Goal: Transaction & Acquisition: Download file/media

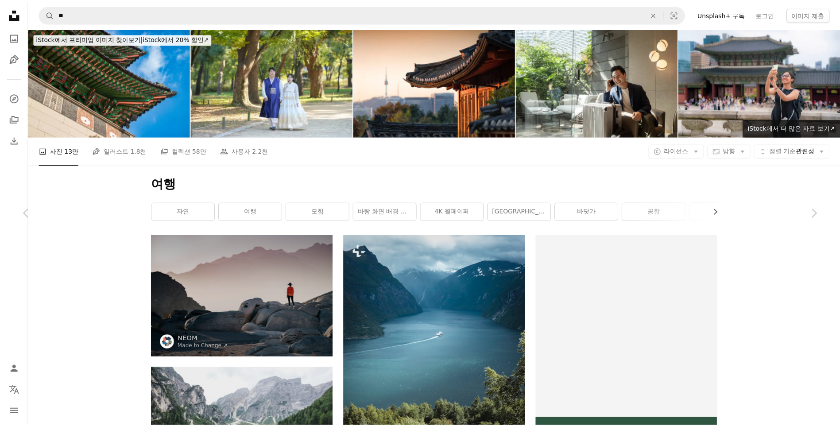
scroll to position [23723, 0]
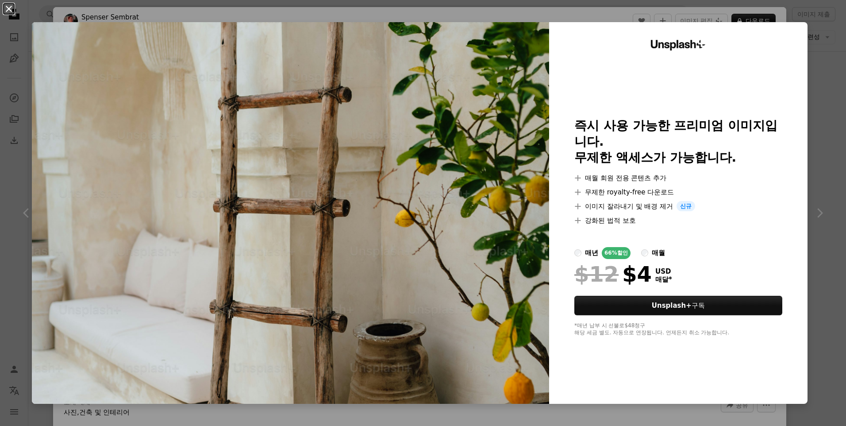
click at [12, 12] on button "An X shape" at bounding box center [9, 9] width 11 height 11
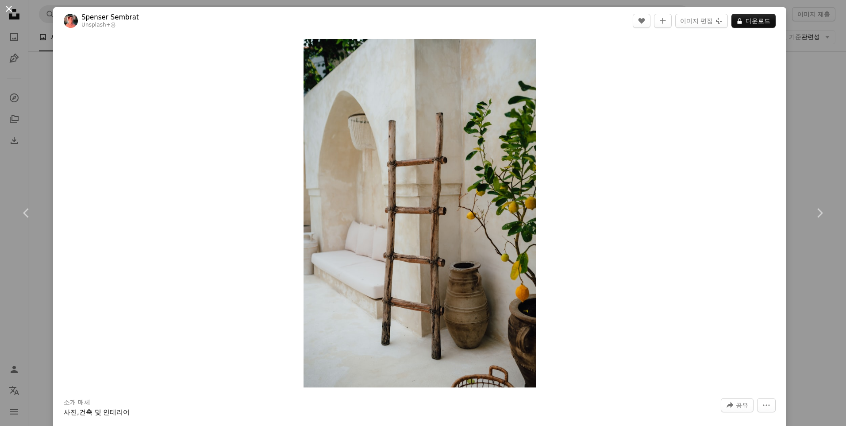
click at [12, 13] on button "An X shape" at bounding box center [9, 9] width 11 height 11
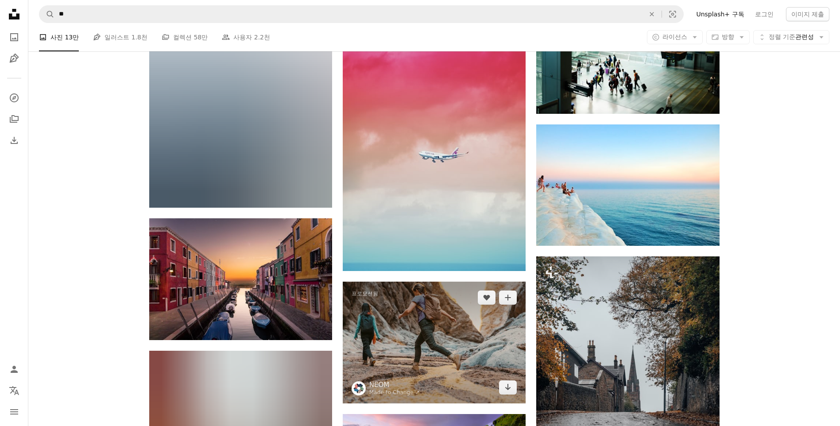
scroll to position [32575, 0]
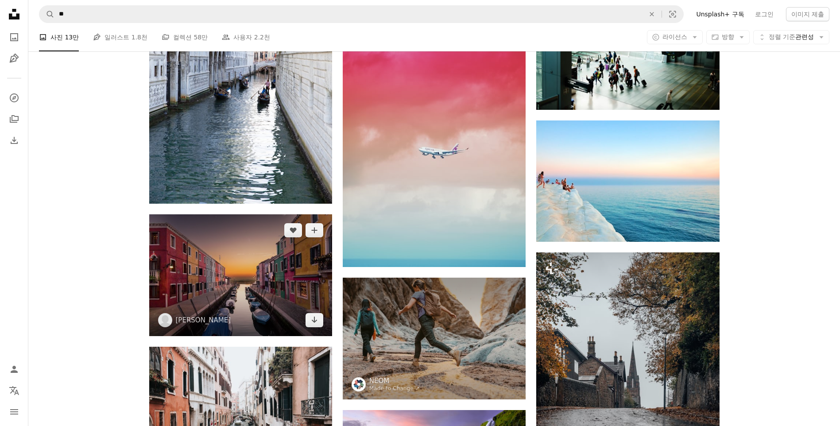
click at [280, 293] on img at bounding box center [240, 275] width 183 height 122
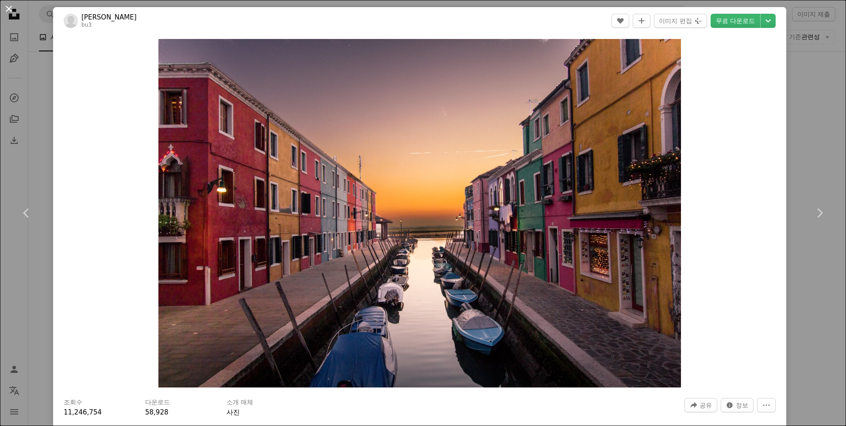
click at [12, 10] on button "An X shape" at bounding box center [9, 9] width 11 height 11
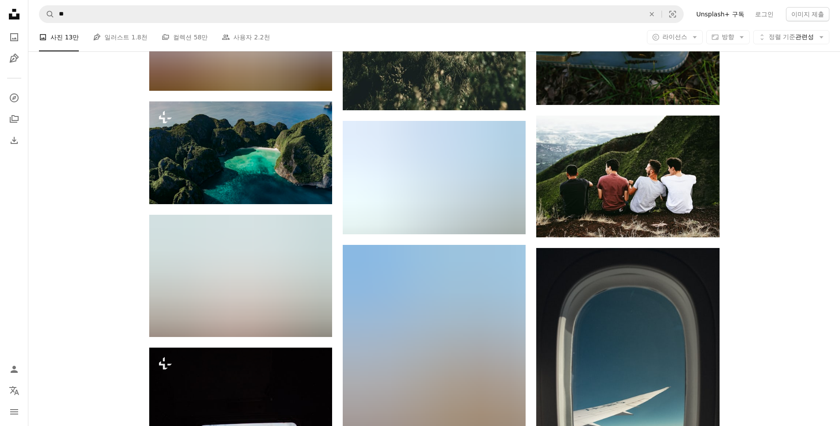
scroll to position [47445, 0]
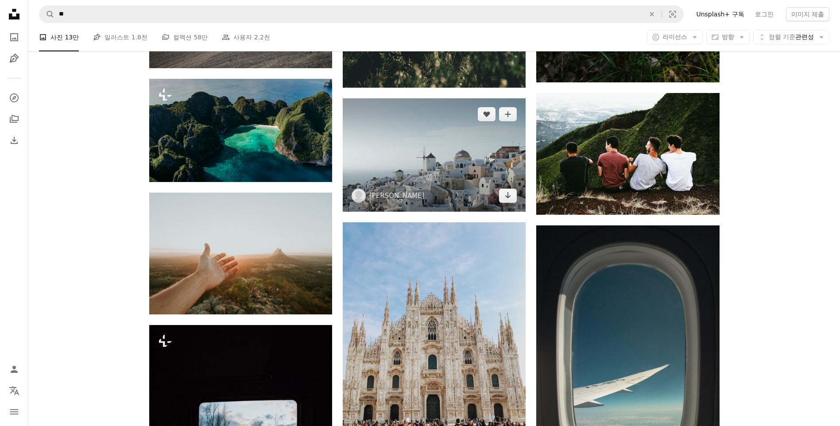
click at [439, 156] on img at bounding box center [434, 154] width 183 height 113
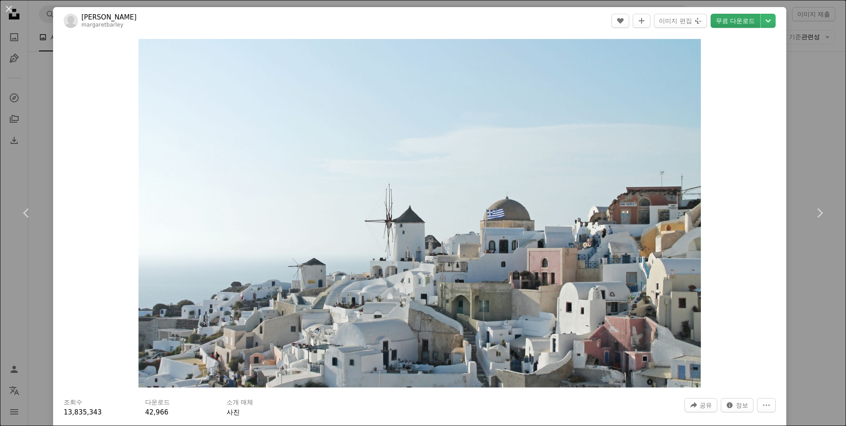
click at [741, 24] on link "무료 다운로드" at bounding box center [736, 21] width 50 height 14
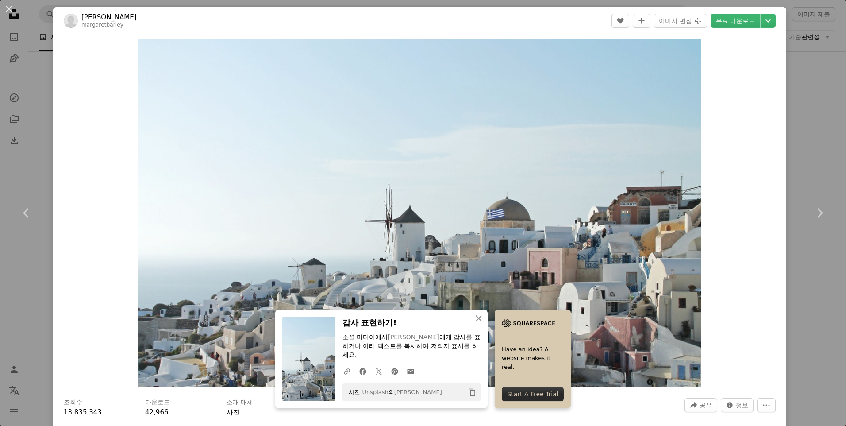
drag, startPoint x: 8, startPoint y: 7, endPoint x: 387, endPoint y: 315, distance: 488.3
click at [8, 7] on button "An X shape" at bounding box center [9, 9] width 11 height 11
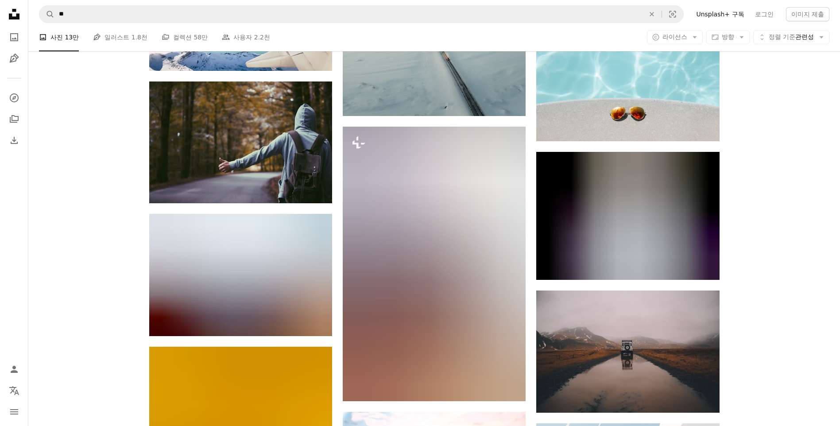
scroll to position [64087, 0]
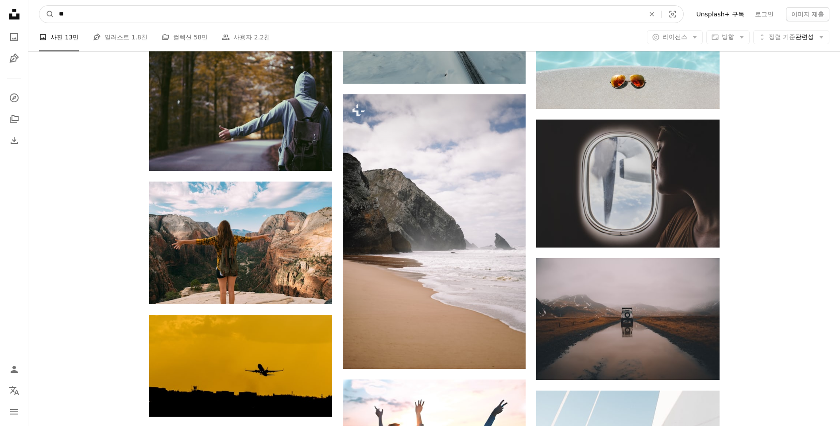
click at [74, 17] on input "**" at bounding box center [347, 14] width 587 height 17
type input "*"
type input "****"
click at [39, 6] on button "A magnifying glass" at bounding box center [46, 14] width 15 height 17
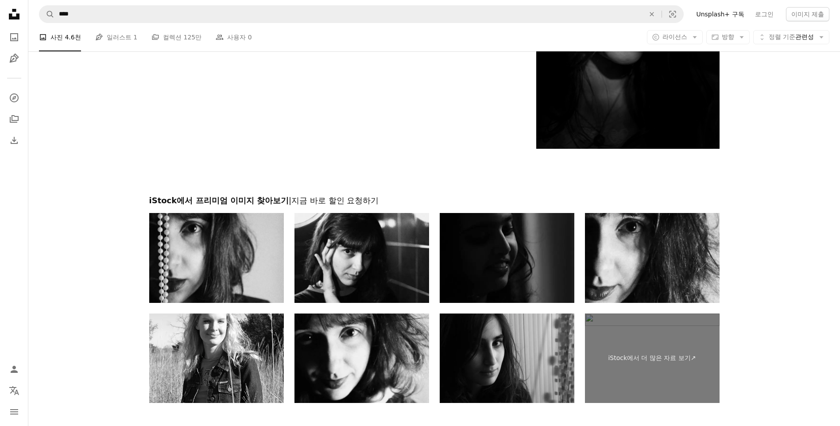
scroll to position [2213, 0]
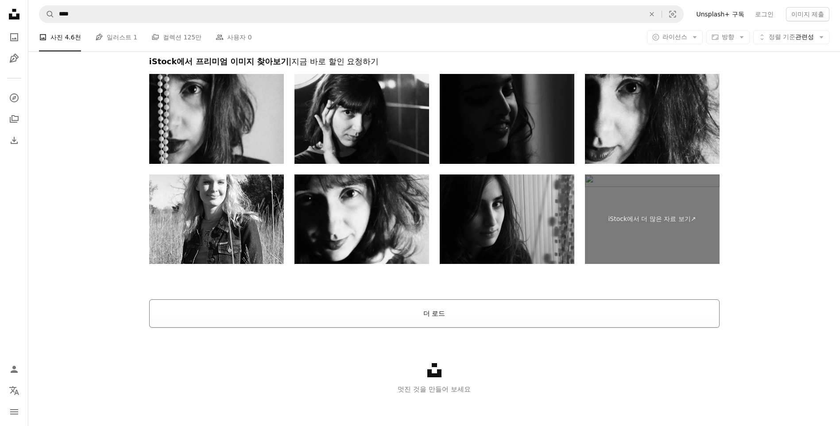
click at [430, 314] on button "더 로드" at bounding box center [434, 313] width 570 height 28
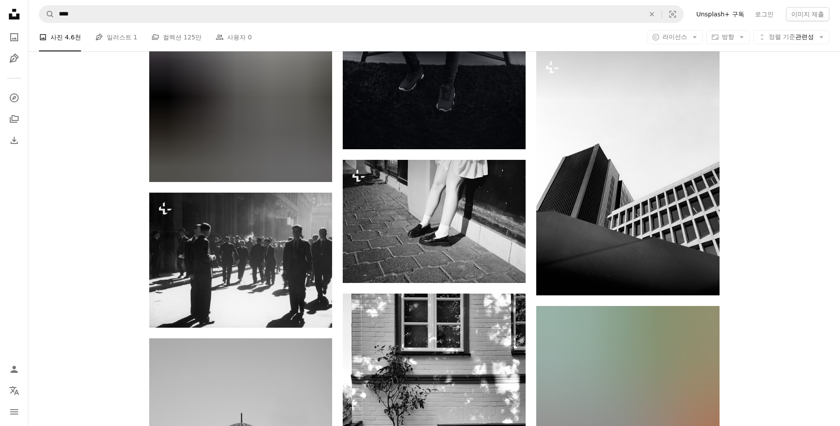
scroll to position [11330, 0]
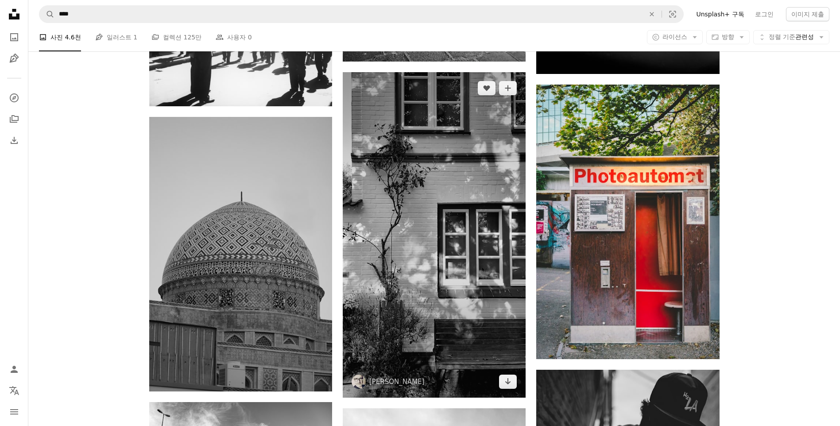
click at [461, 198] on img at bounding box center [434, 234] width 183 height 325
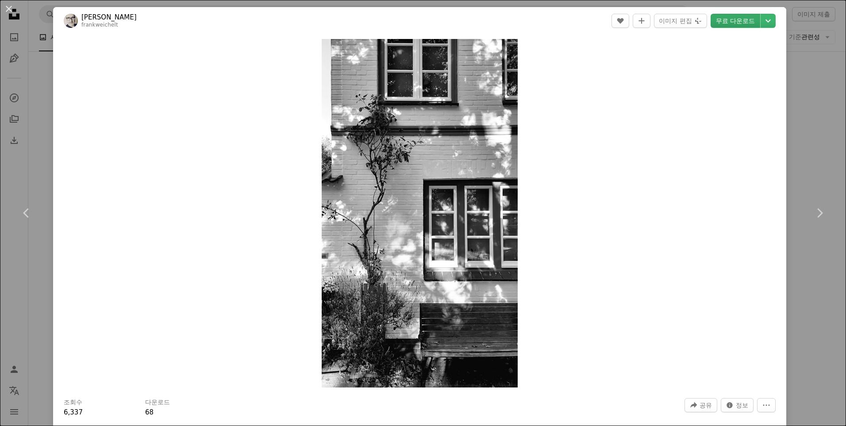
click at [725, 19] on link "무료 다운로드" at bounding box center [736, 21] width 50 height 14
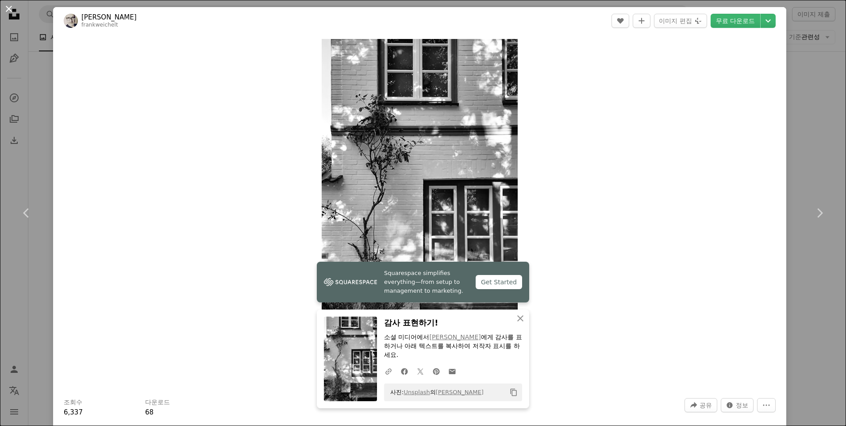
click at [12, 9] on button "An X shape" at bounding box center [9, 9] width 11 height 11
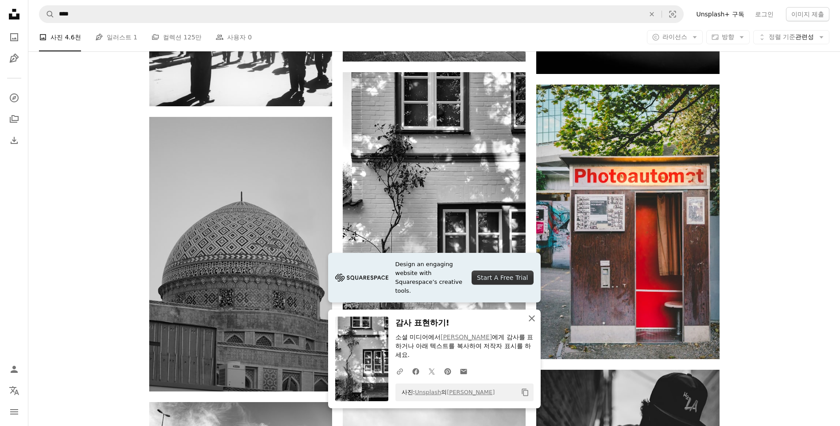
click at [533, 322] on icon "An X shape" at bounding box center [531, 318] width 11 height 11
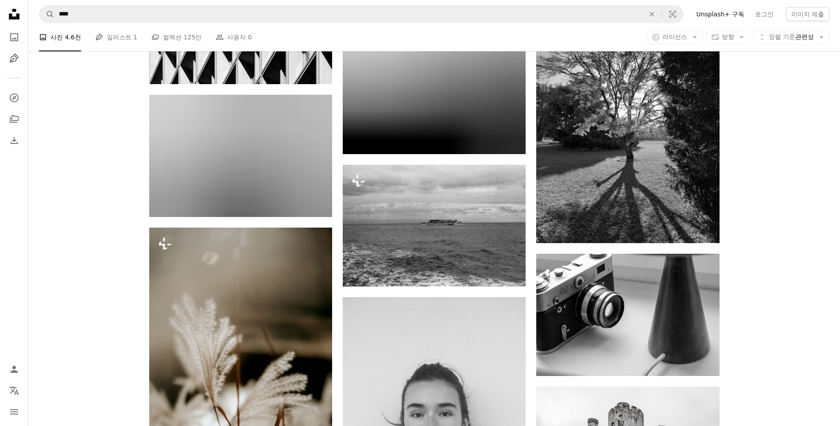
scroll to position [13853, 0]
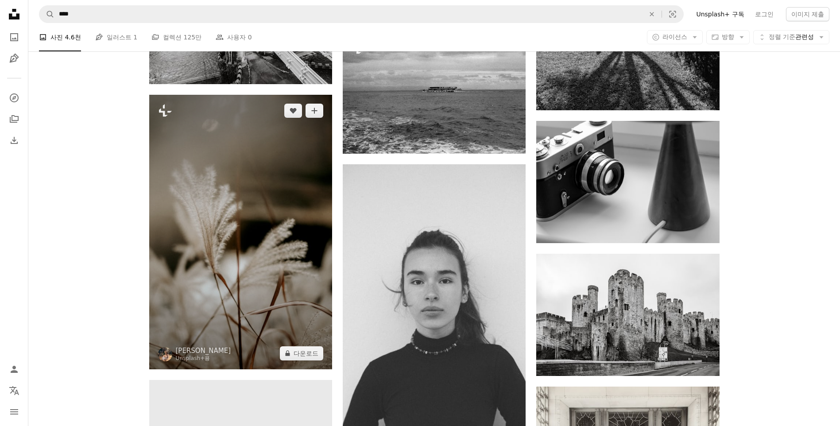
click at [238, 188] on img at bounding box center [240, 232] width 183 height 274
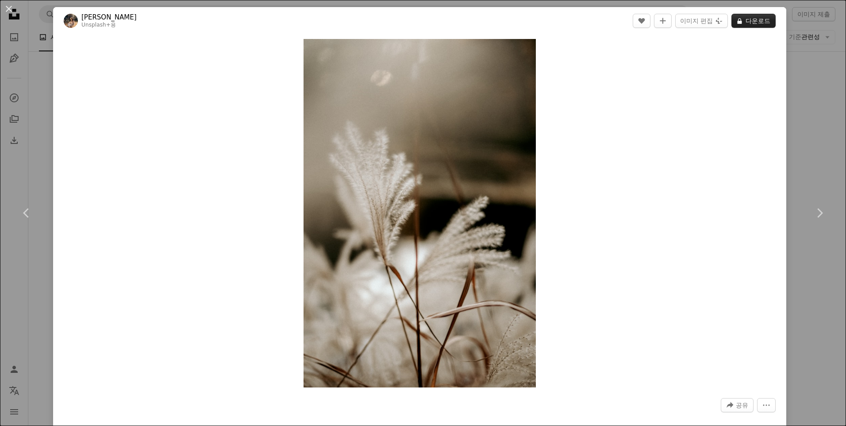
click at [746, 23] on button "A lock 다운로드" at bounding box center [754, 21] width 44 height 14
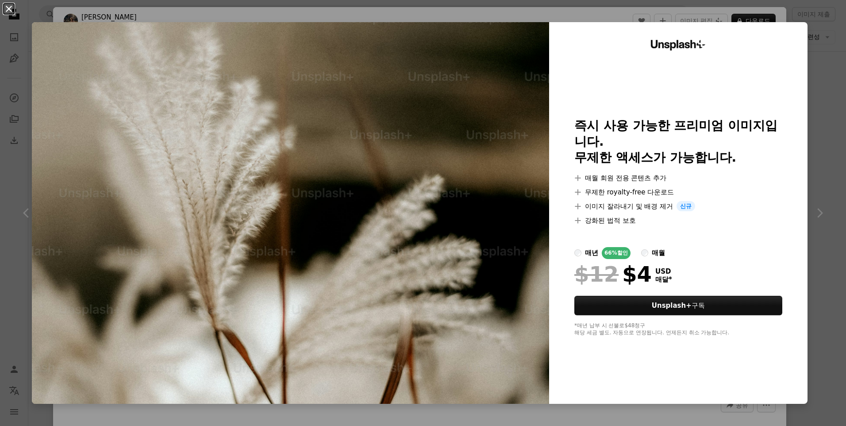
click at [12, 14] on button "An X shape" at bounding box center [9, 9] width 11 height 11
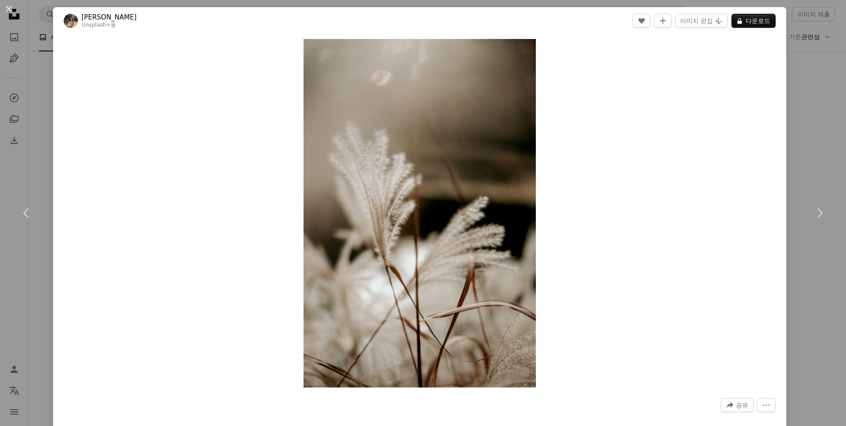
click at [12, 14] on button "An X shape" at bounding box center [9, 9] width 11 height 11
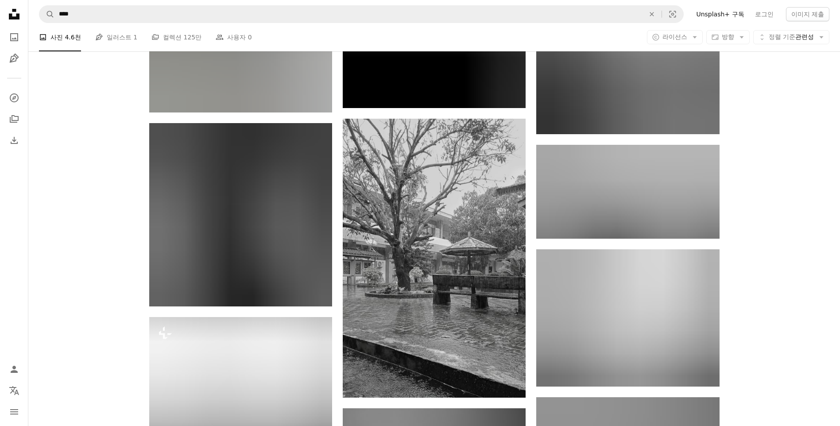
scroll to position [21775, 0]
